Goal: Find specific page/section: Find specific page/section

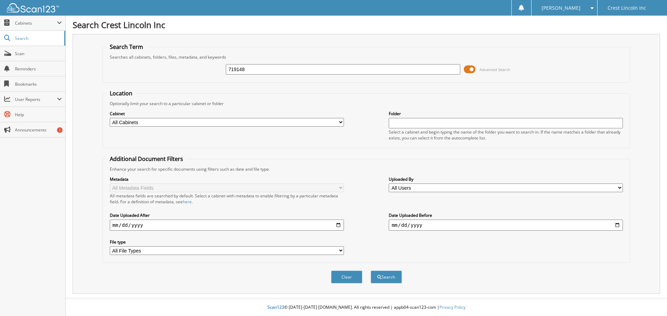
type input "719148"
click at [371, 271] on button "Search" at bounding box center [386, 277] width 31 height 13
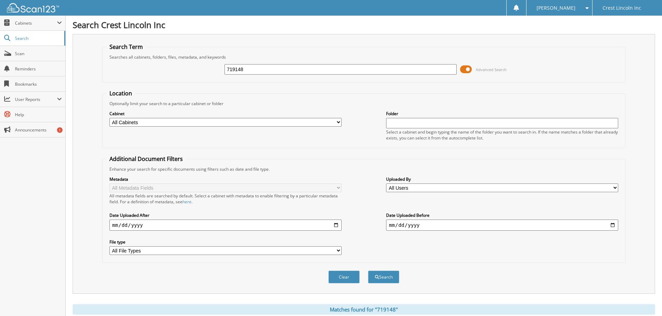
click at [466, 67] on span at bounding box center [466, 69] width 12 height 10
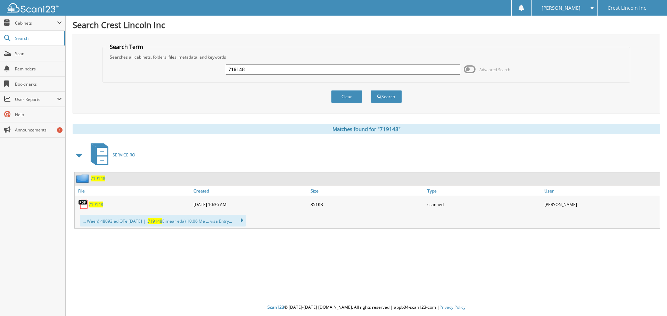
click at [91, 204] on span "719148" at bounding box center [96, 205] width 15 height 6
drag, startPoint x: 272, startPoint y: 68, endPoint x: 125, endPoint y: 69, distance: 146.5
click at [125, 69] on div "719148 Advanced Search" at bounding box center [366, 69] width 520 height 19
type input "718665"
click at [371, 90] on button "Search" at bounding box center [386, 96] width 31 height 13
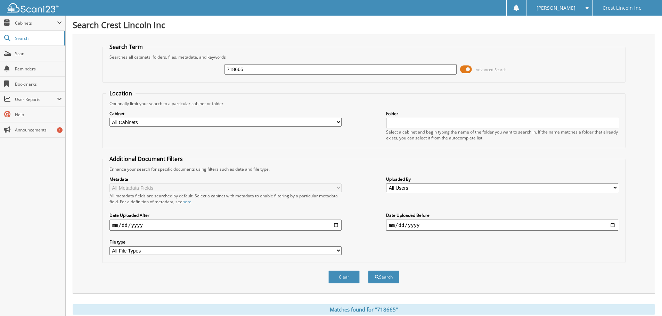
click at [464, 69] on span at bounding box center [466, 69] width 12 height 10
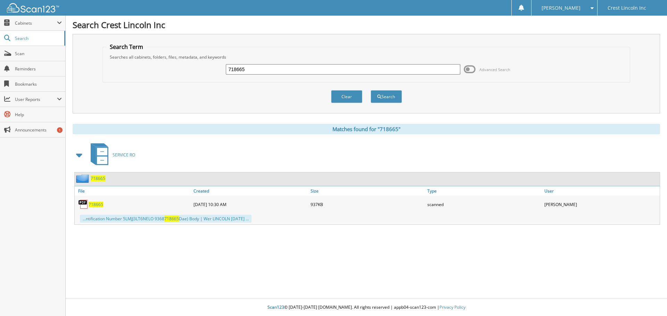
click at [90, 205] on span "718665" at bounding box center [96, 205] width 15 height 6
